Goal: Task Accomplishment & Management: Use online tool/utility

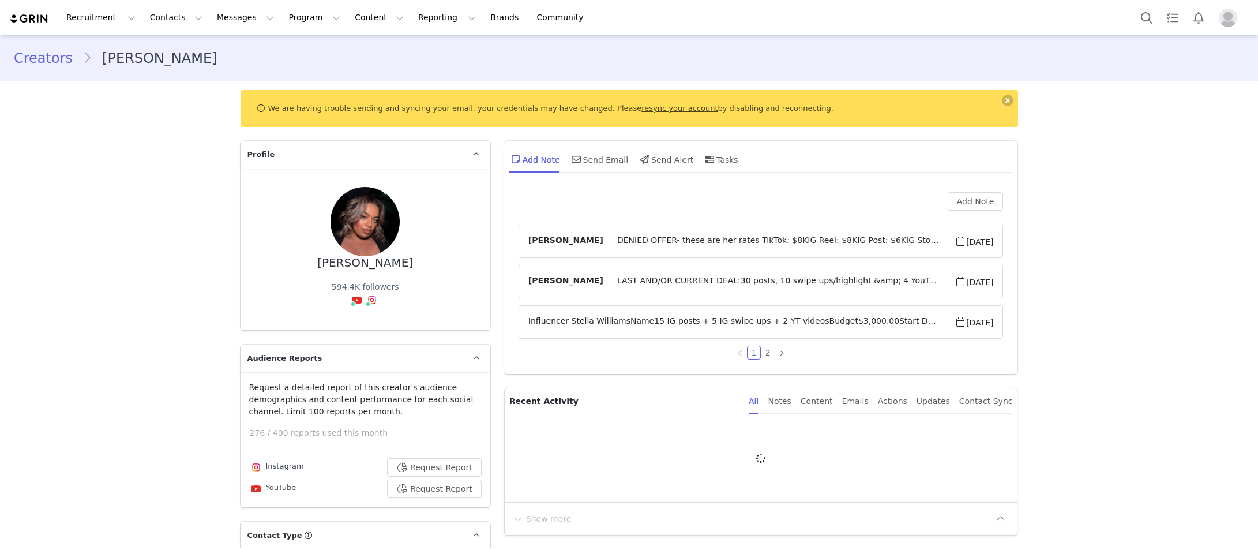
type input "+1 ([GEOGRAPHIC_DATA])"
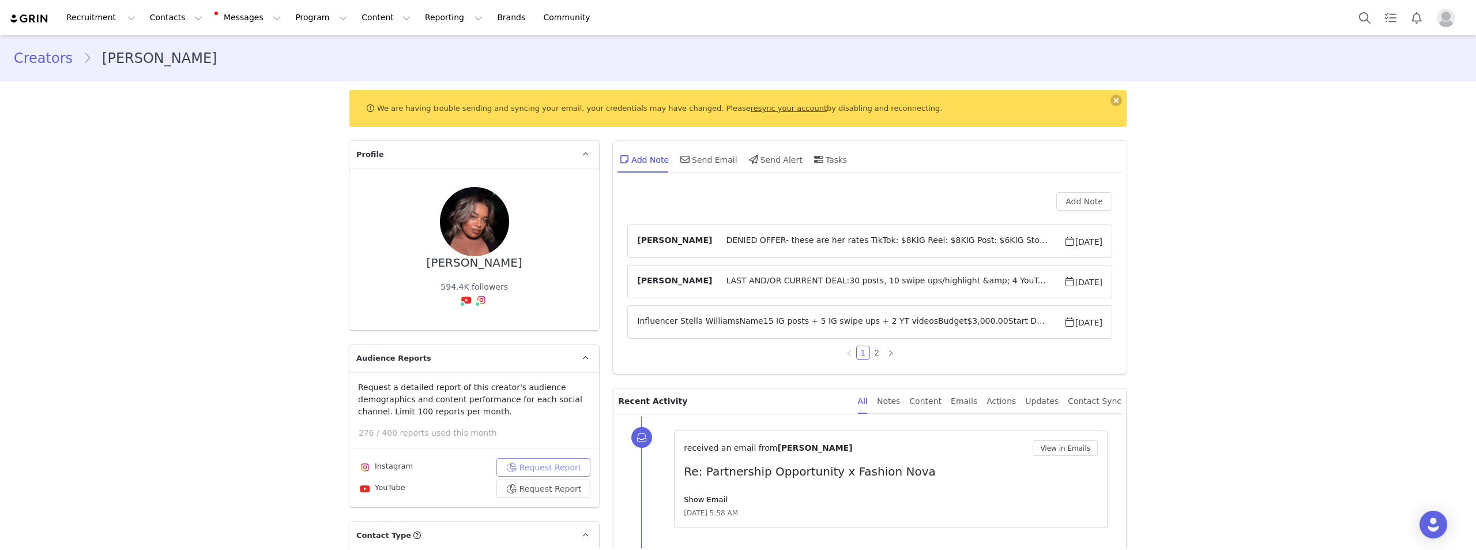
click at [545, 458] on button "Request Report" at bounding box center [544, 467] width 95 height 18
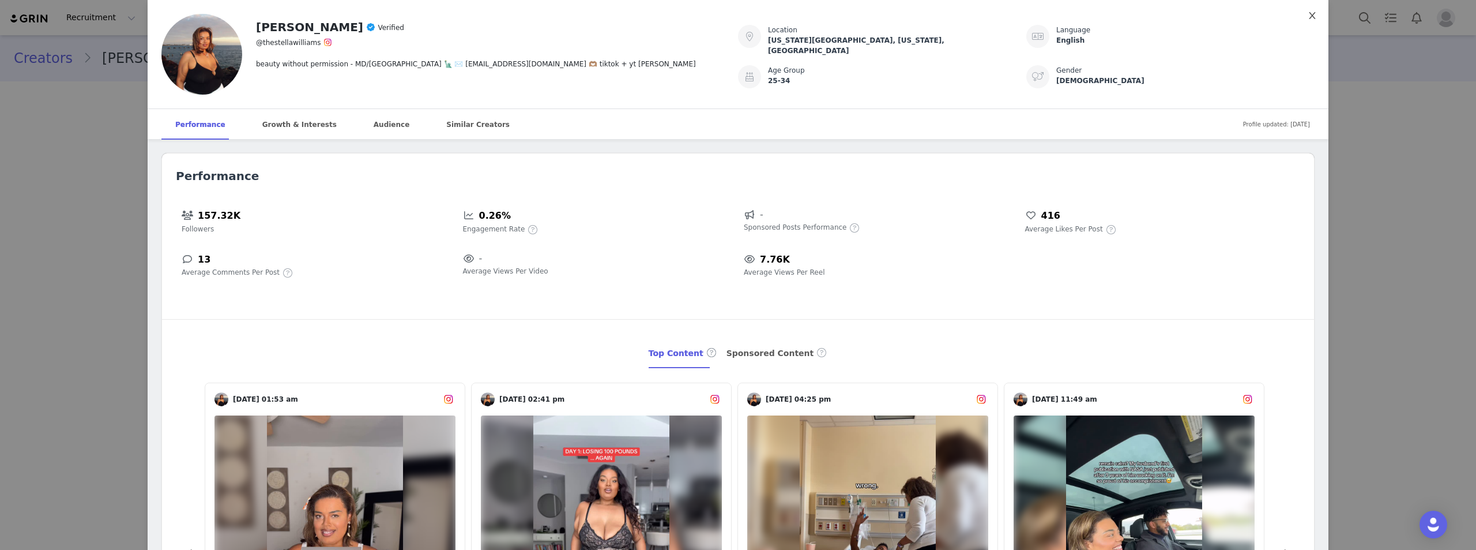
click at [1257, 16] on icon "icon: close" at bounding box center [1312, 15] width 9 height 9
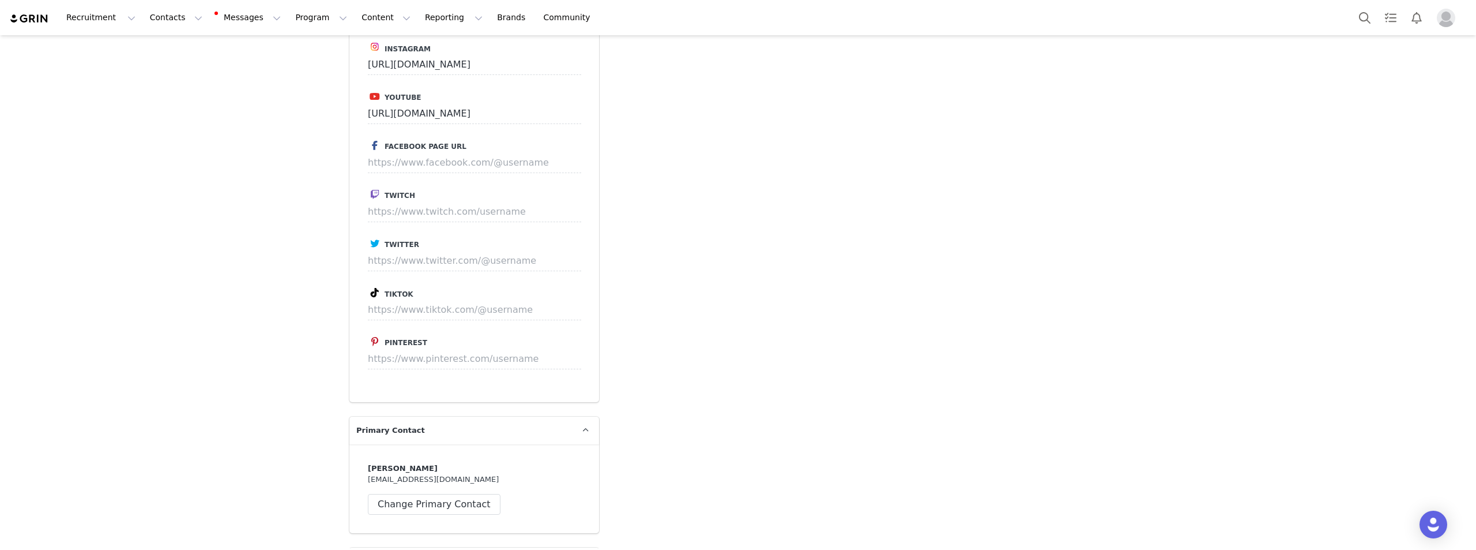
scroll to position [2653, 0]
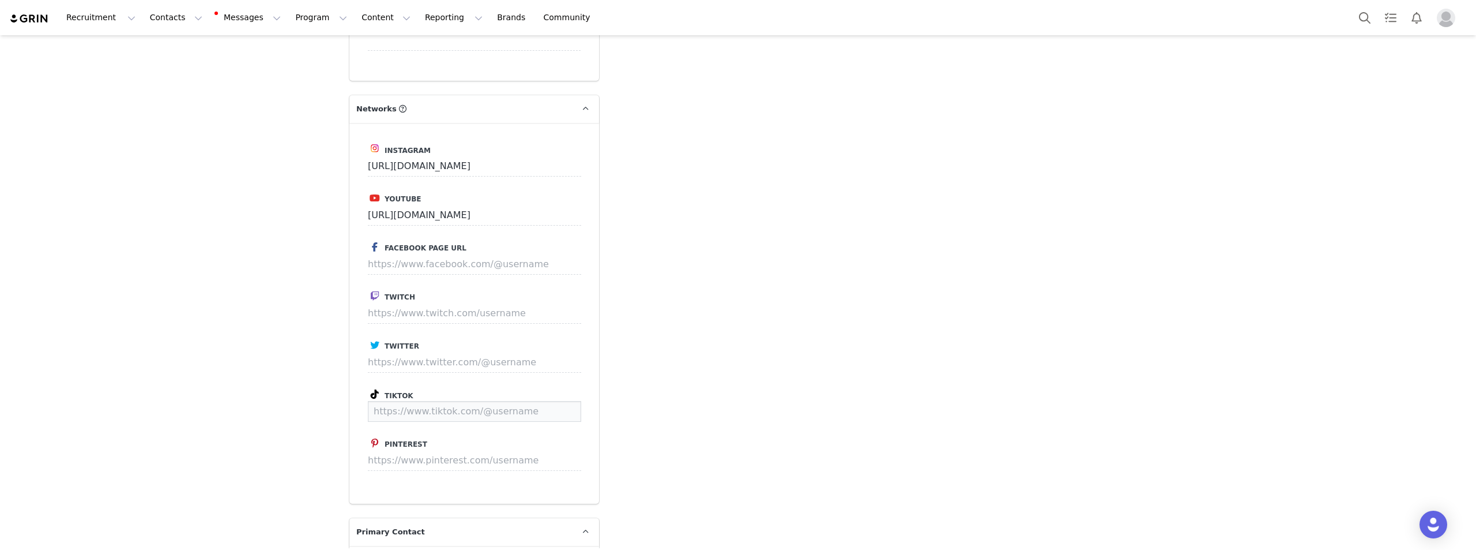
click at [438, 401] on input at bounding box center [474, 411] width 213 height 21
paste input "[URL][DOMAIN_NAME]"
type input "[URL][DOMAIN_NAME]"
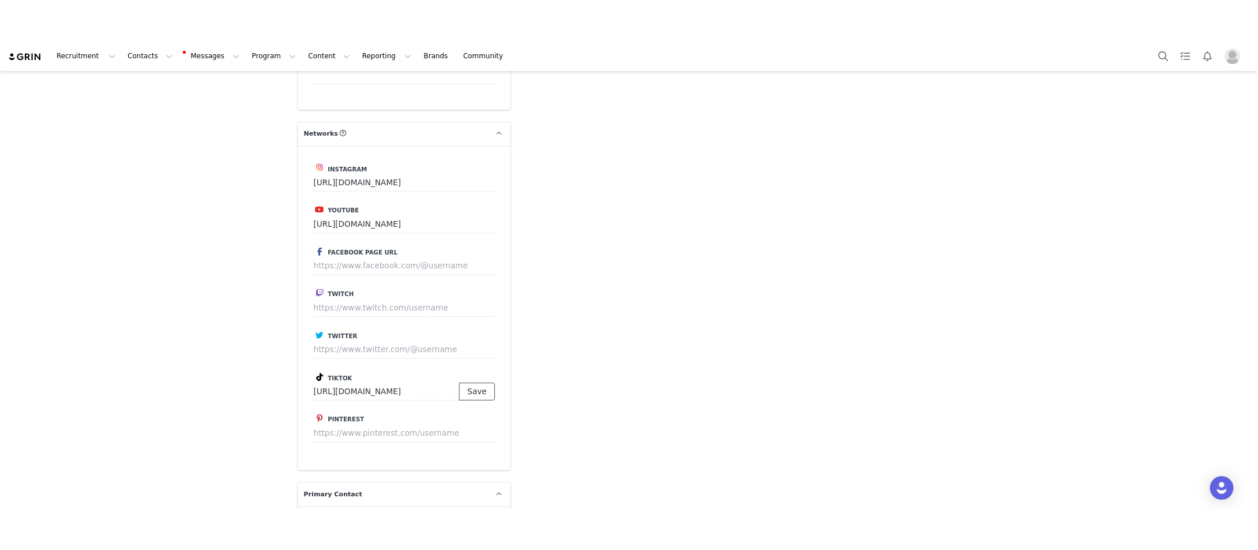
scroll to position [0, 0]
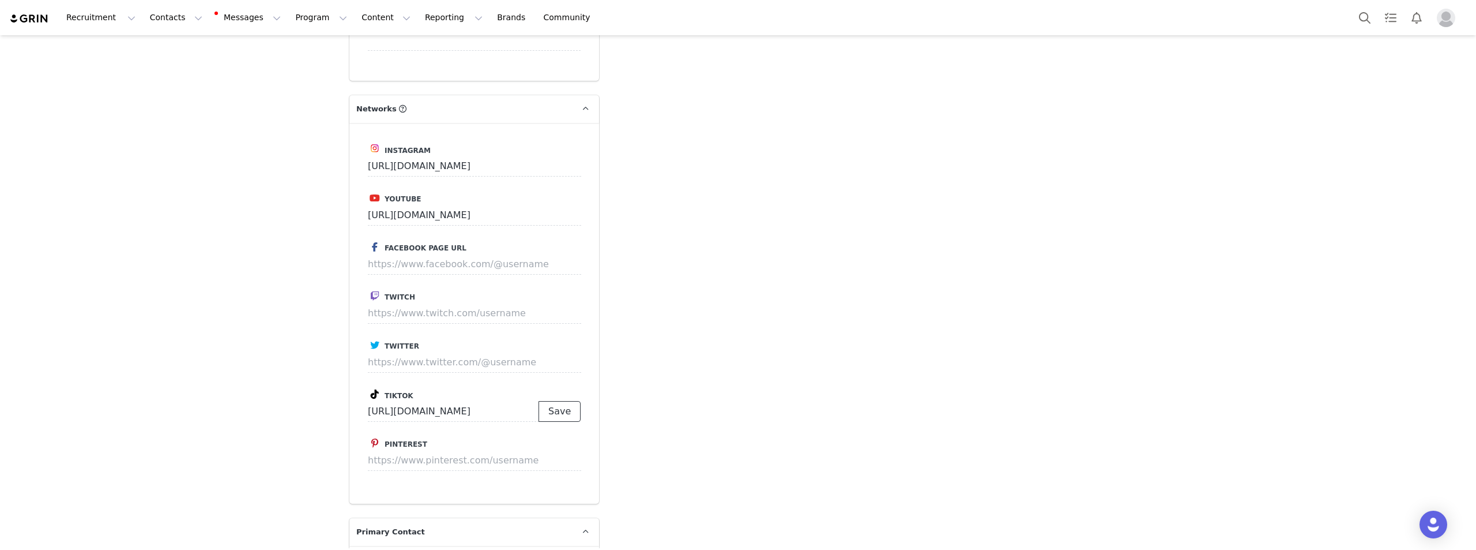
click at [558, 401] on button "Save" at bounding box center [560, 411] width 42 height 21
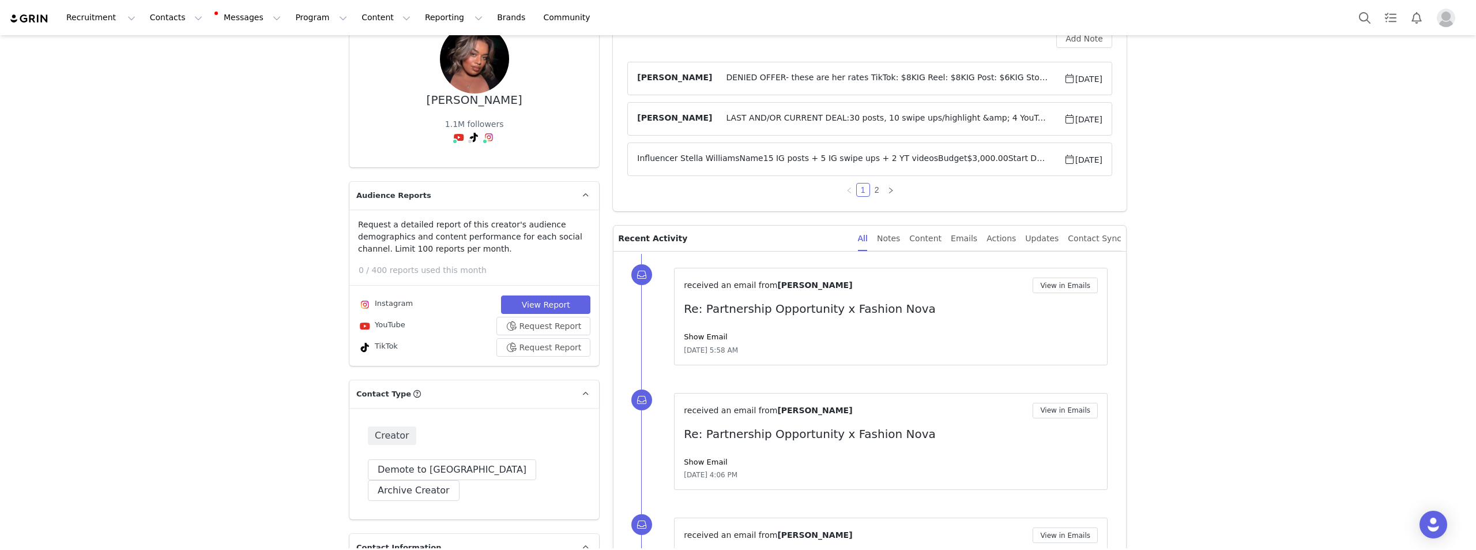
scroll to position [79, 0]
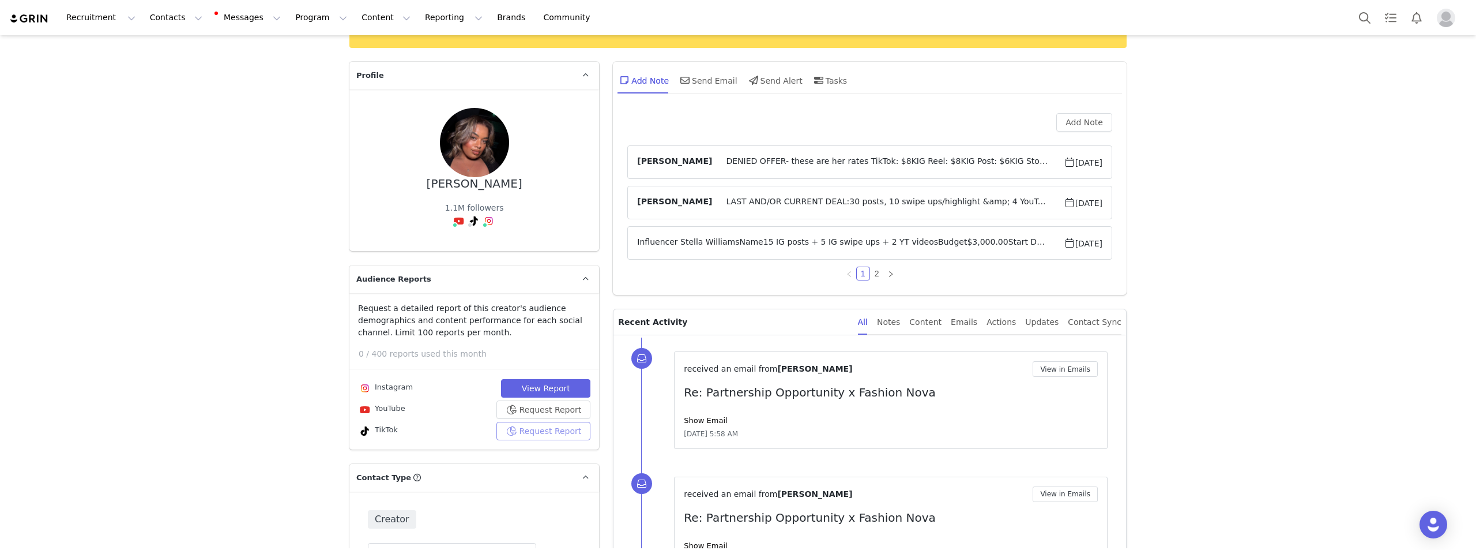
click at [559, 422] on button "Request Report" at bounding box center [544, 431] width 95 height 18
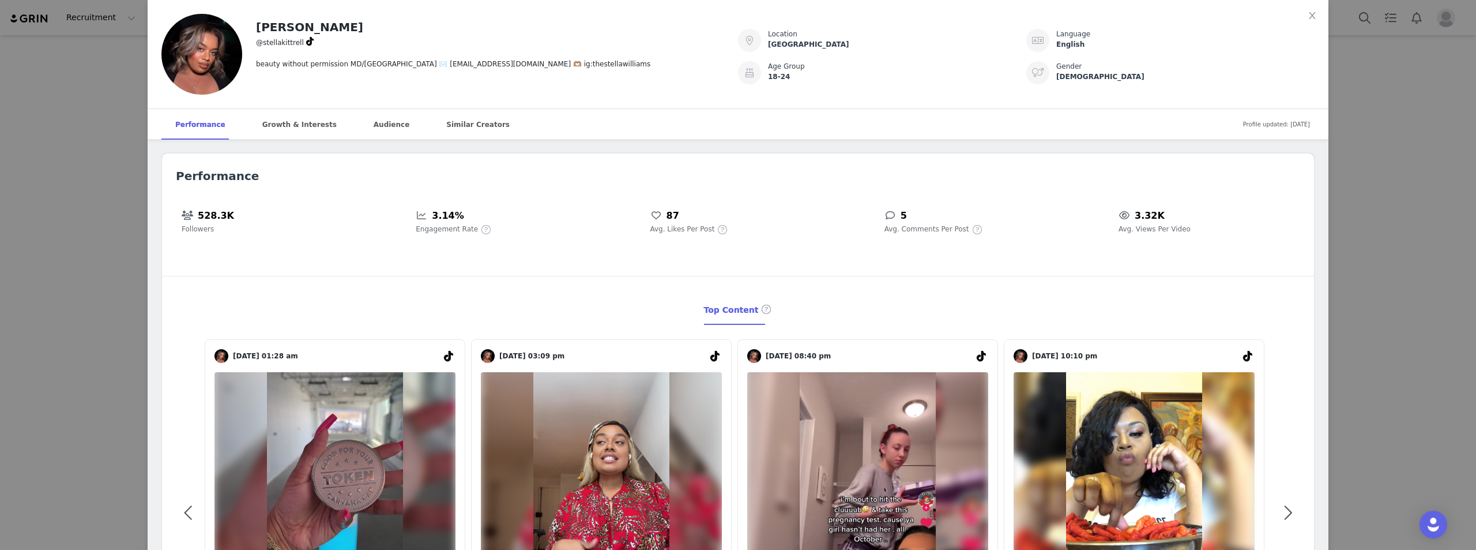
click at [360, 125] on div "Audience" at bounding box center [391, 124] width 63 height 31
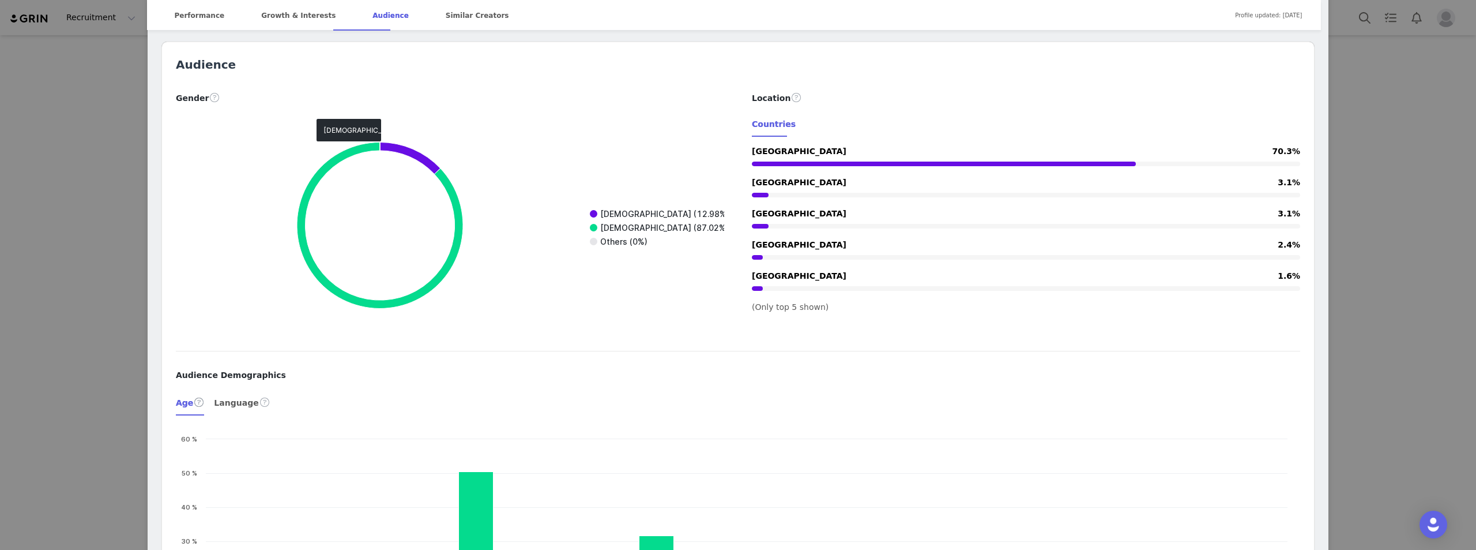
click at [1257, 175] on div "[PERSON_NAME] @stellakittrell beauty without permission MD/[GEOGRAPHIC_DATA] ✉️…" at bounding box center [738, 275] width 1476 height 550
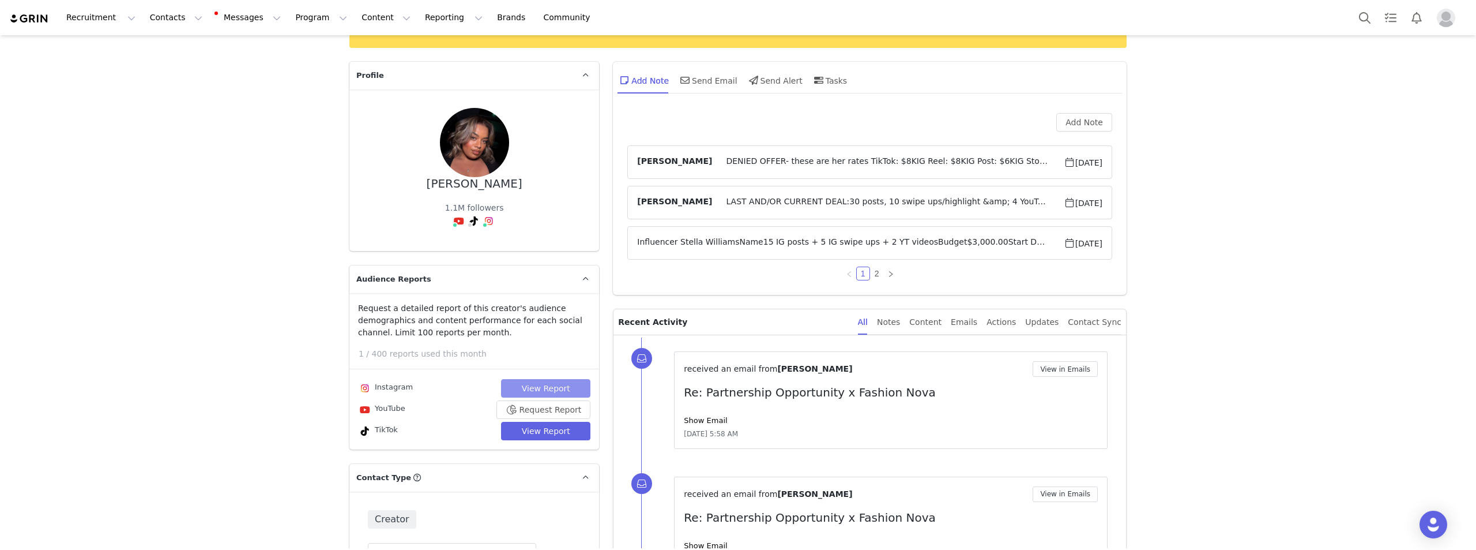
click at [540, 379] on button "View Report" at bounding box center [545, 388] width 89 height 18
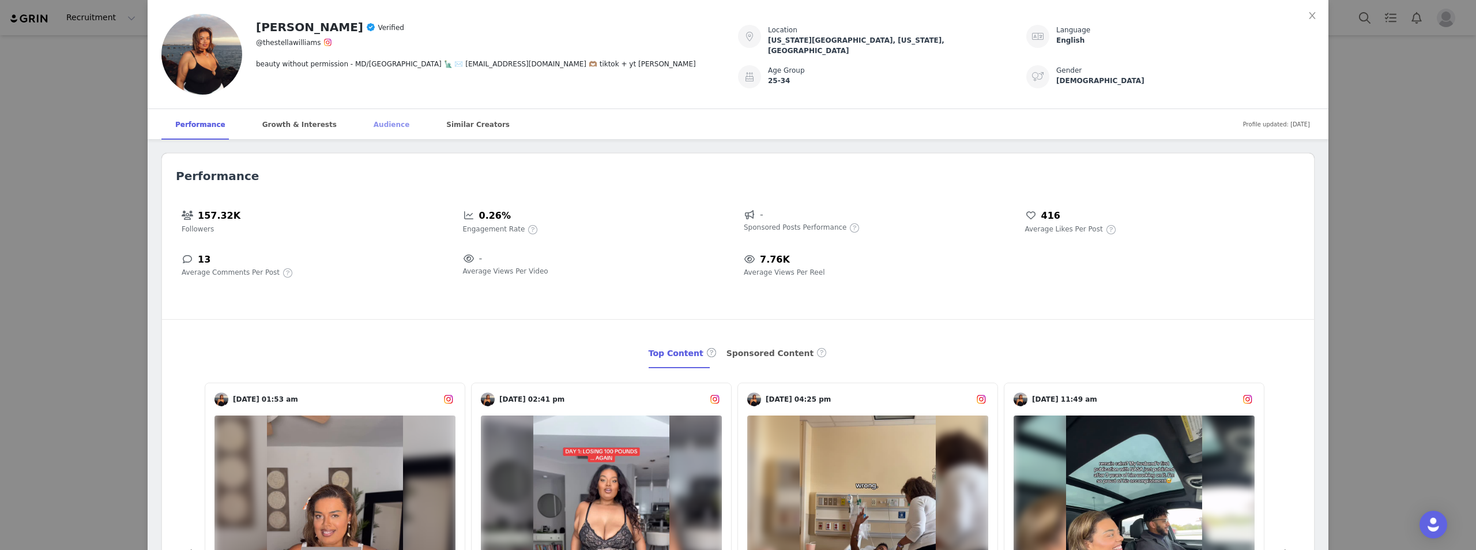
click at [378, 119] on div "Audience" at bounding box center [391, 124] width 63 height 31
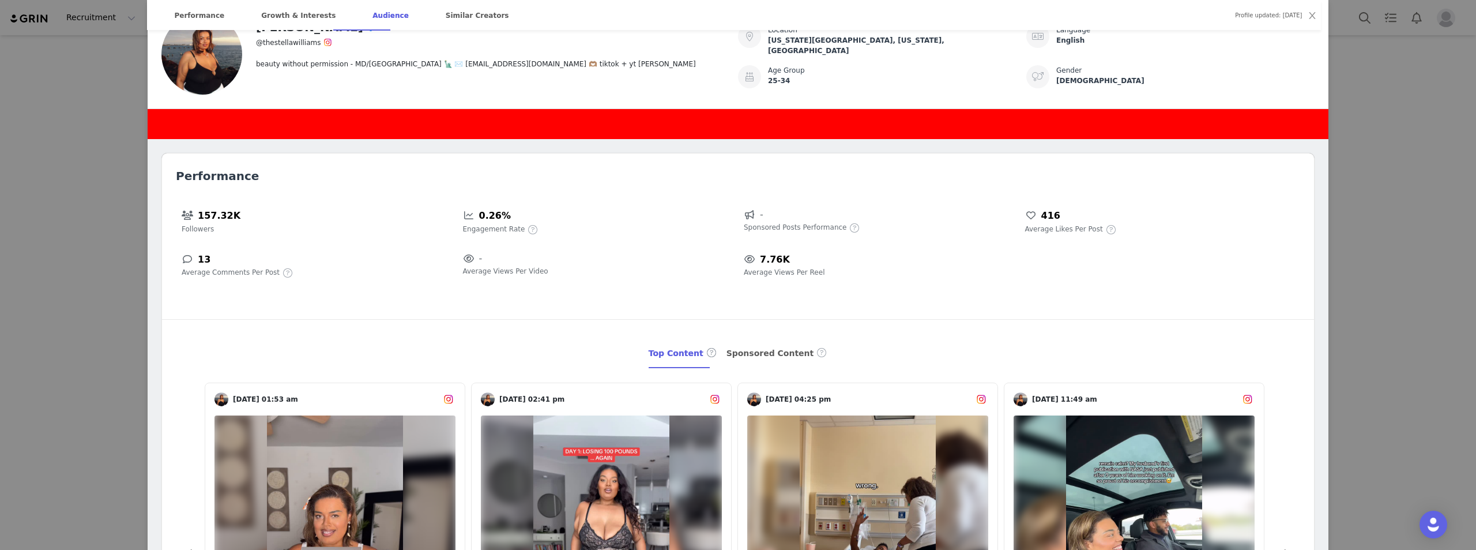
scroll to position [1336, 0]
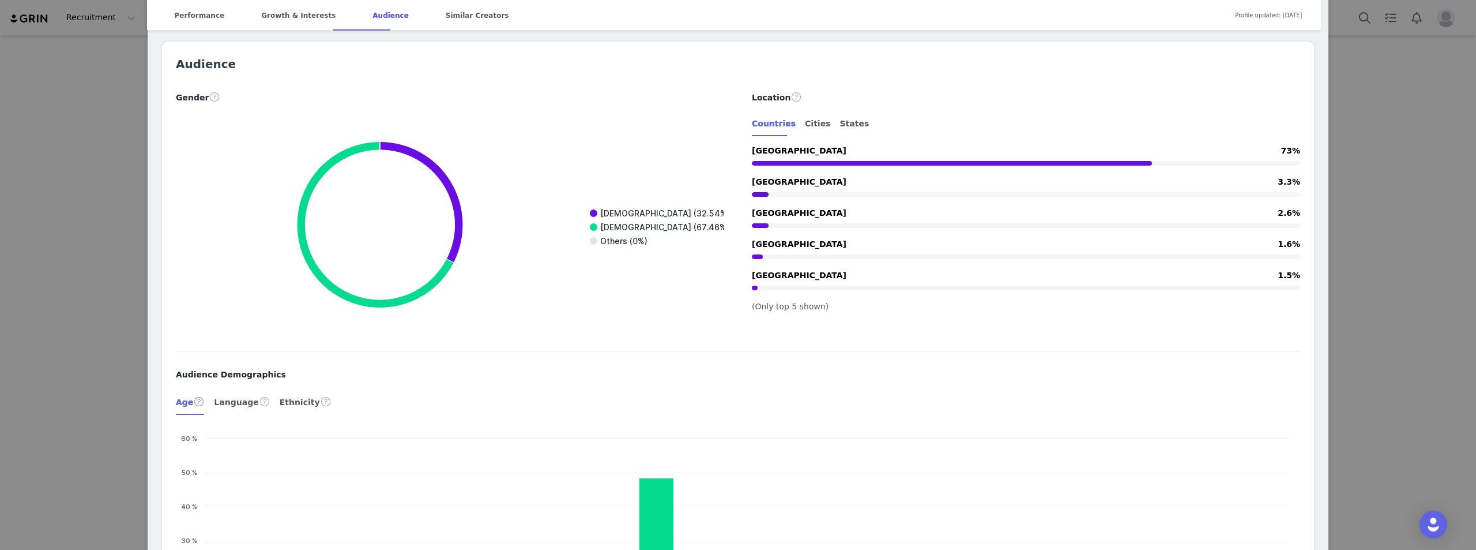
click at [1257, 154] on div "[PERSON_NAME] Verified @thestellawilliams beauty without permission - MD/[GEOGR…" at bounding box center [738, 275] width 1476 height 550
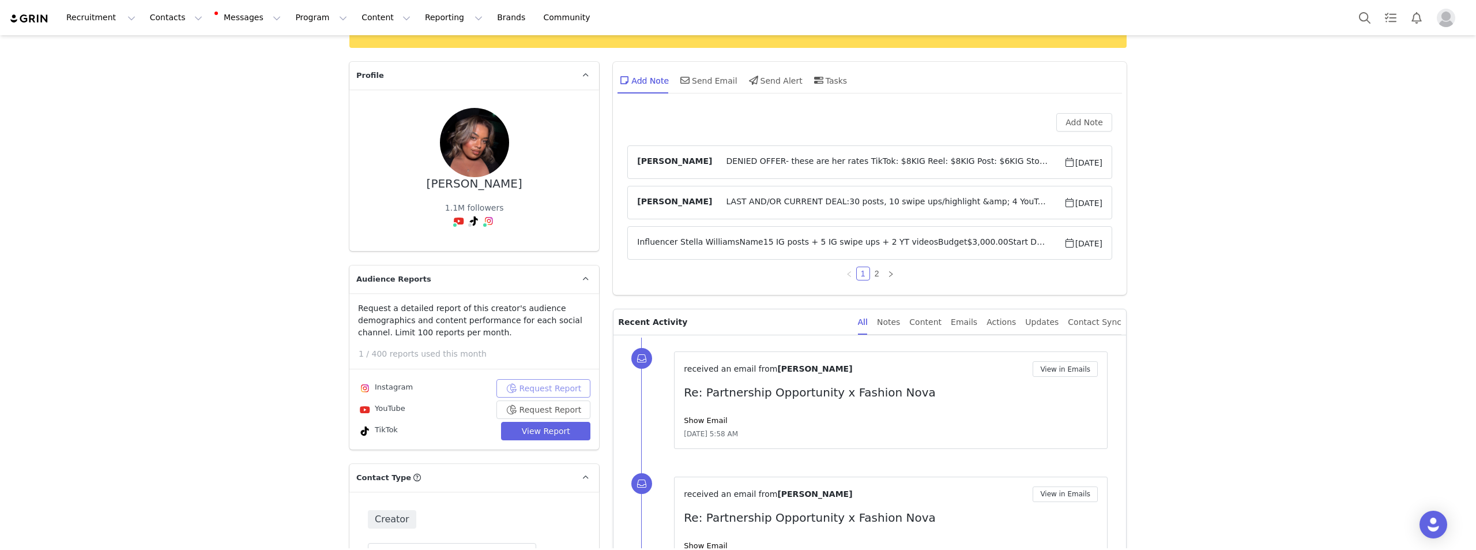
scroll to position [0, 0]
click at [536, 379] on button "View Report" at bounding box center [545, 388] width 89 height 18
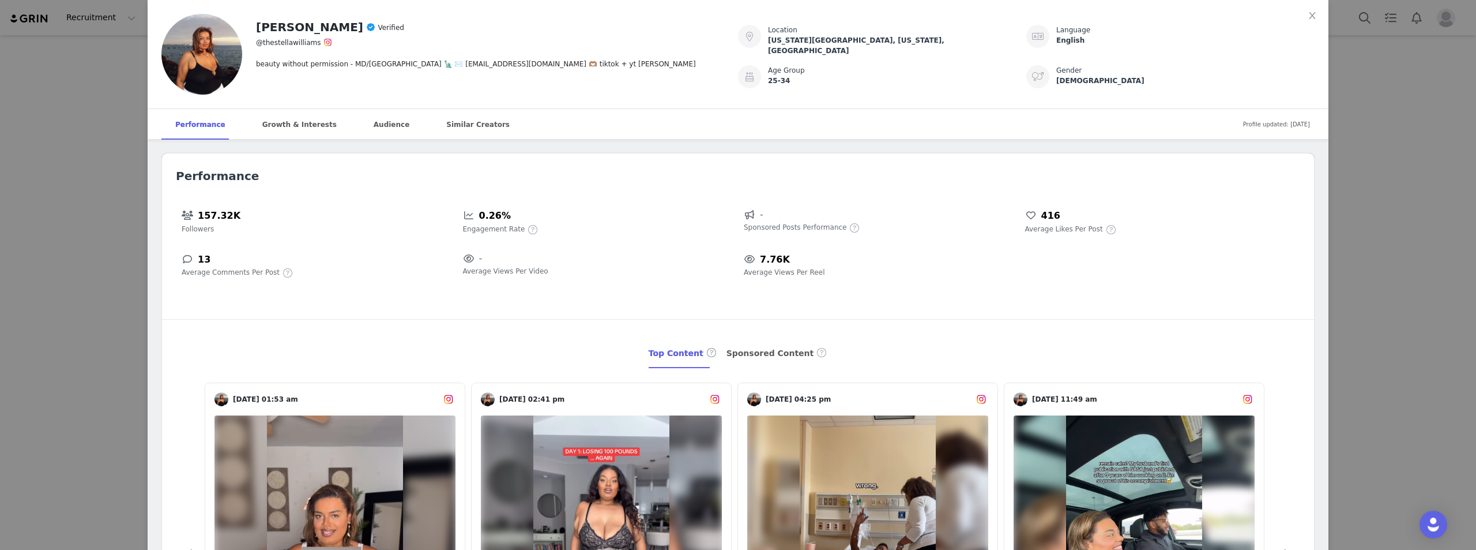
click at [380, 134] on div "Audience" at bounding box center [391, 124] width 63 height 31
